Goal: Register for event/course

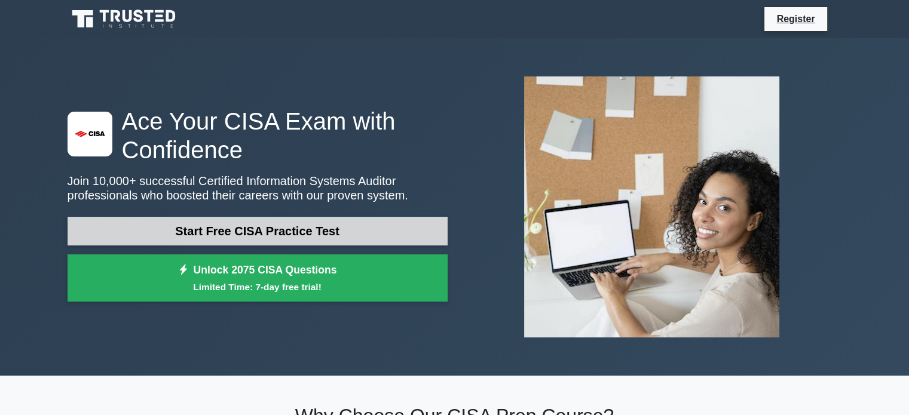
click at [272, 238] on link "Start Free CISA Practice Test" at bounding box center [258, 231] width 380 height 29
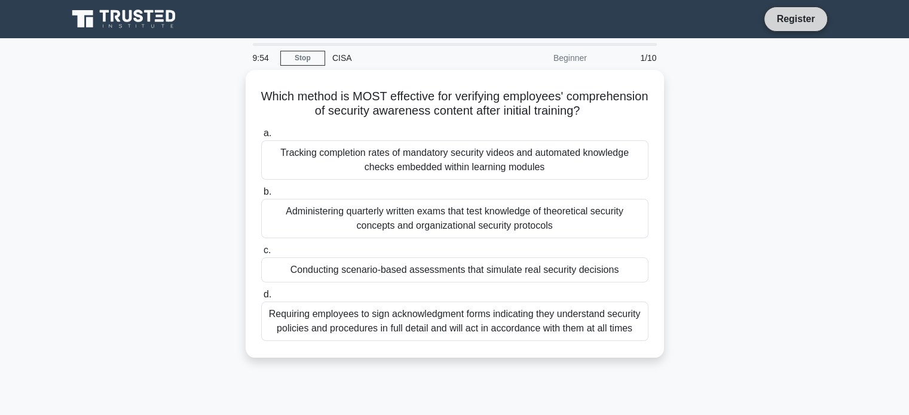
click at [791, 16] on link "Register" at bounding box center [795, 18] width 53 height 15
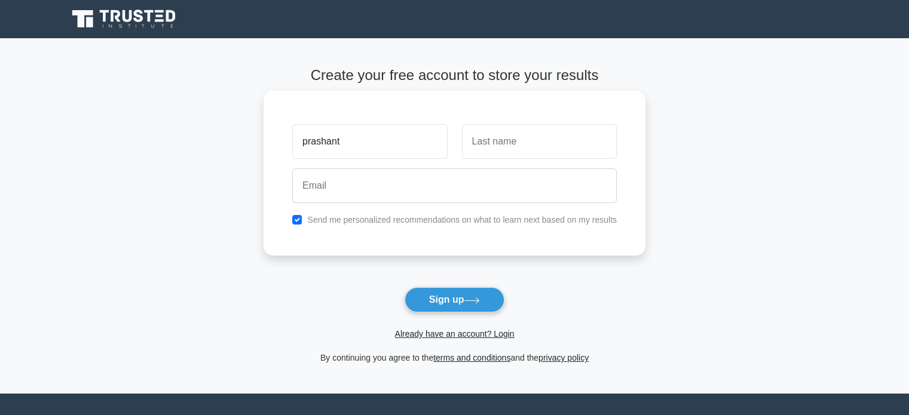
type input "prashant"
click at [504, 157] on input "text" at bounding box center [539, 141] width 155 height 35
type input "jain"
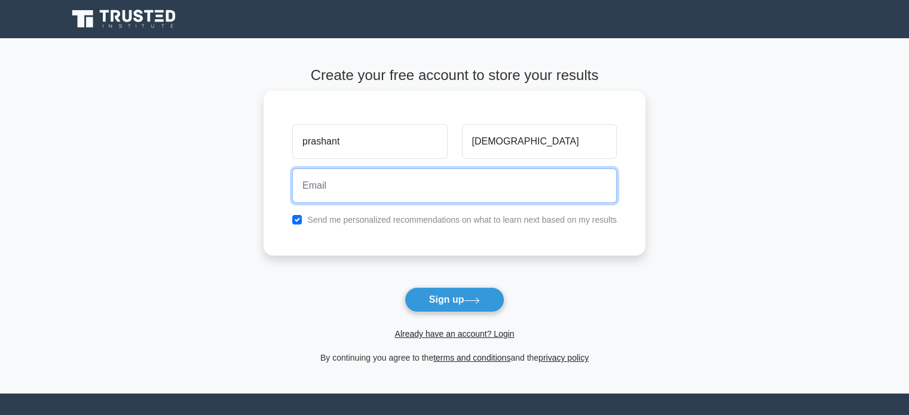
click at [329, 192] on input "email" at bounding box center [454, 185] width 324 height 35
click at [329, 192] on input "pr" at bounding box center [454, 185] width 324 height 35
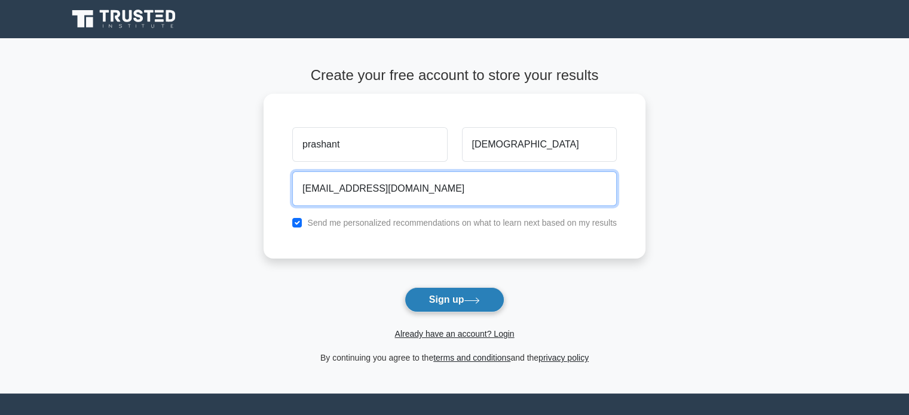
type input "prashantjain1602@gmil.com"
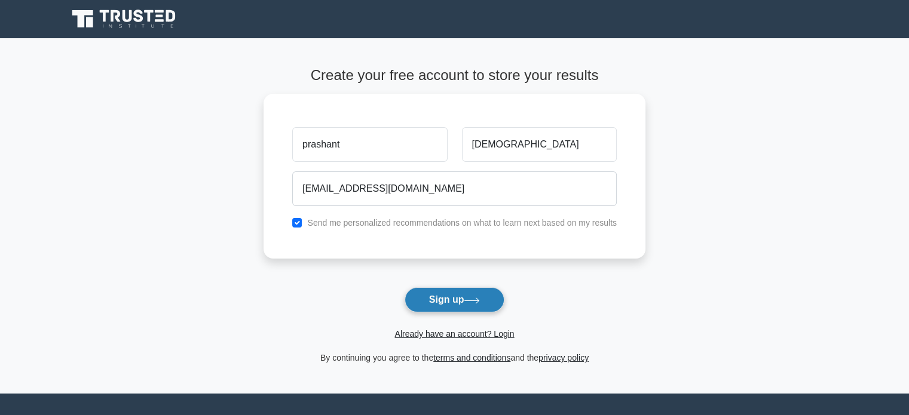
click at [446, 296] on button "Sign up" at bounding box center [454, 299] width 100 height 25
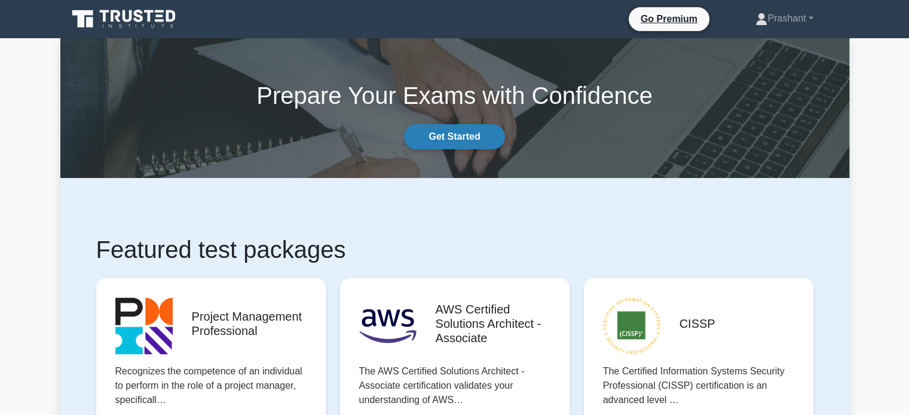
click at [447, 138] on link "Get Started" at bounding box center [454, 136] width 100 height 25
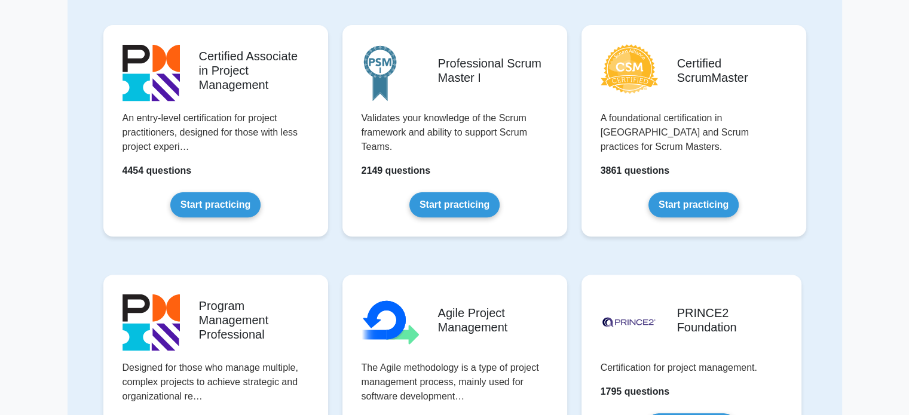
drag, startPoint x: 901, startPoint y: 149, endPoint x: 917, endPoint y: 142, distance: 17.4
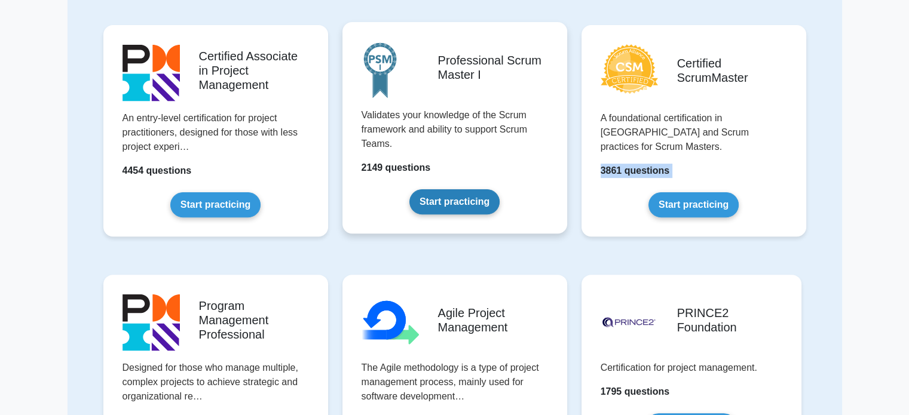
click at [433, 189] on link "Start practicing" at bounding box center [454, 201] width 90 height 25
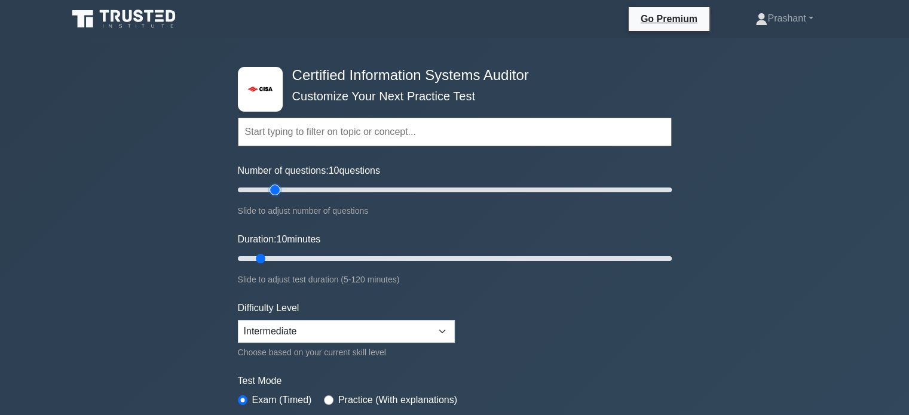
click at [275, 188] on input "Number of questions: 10 questions" at bounding box center [455, 190] width 434 height 14
type input "125"
click at [499, 188] on input "Number of questions: 20 questions" at bounding box center [455, 190] width 434 height 14
click at [447, 330] on select "Beginner Intermediate Expert" at bounding box center [346, 331] width 217 height 23
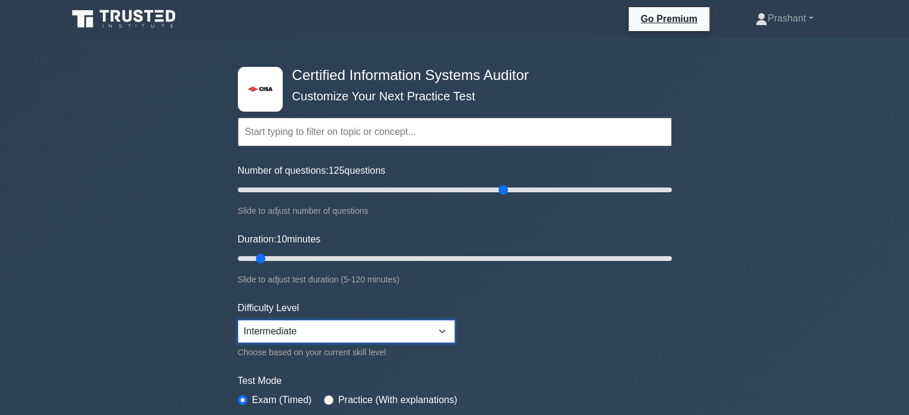
click at [447, 330] on select "Beginner Intermediate Expert" at bounding box center [346, 331] width 217 height 23
click at [492, 314] on form "Topics Information System Auditing Process - Planning Information System Auditi…" at bounding box center [455, 265] width 434 height 369
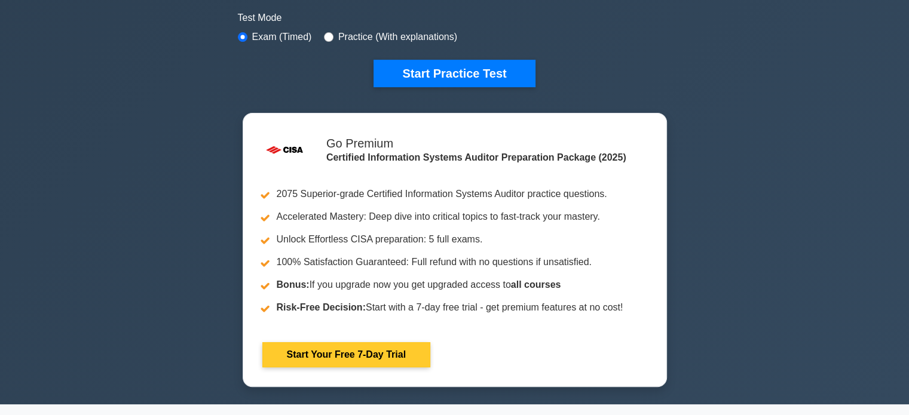
click at [327, 351] on link "Start Your Free 7-Day Trial" at bounding box center [346, 354] width 168 height 25
